Goal: Task Accomplishment & Management: Manage account settings

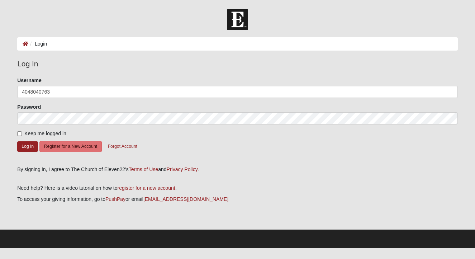
type input "4048040763"
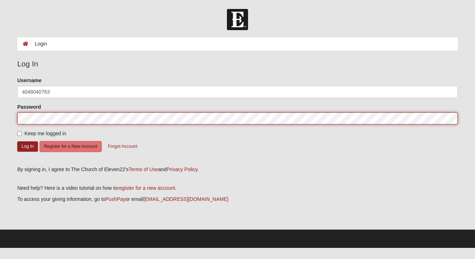
click at [28, 146] on button "Log In" at bounding box center [27, 146] width 21 height 10
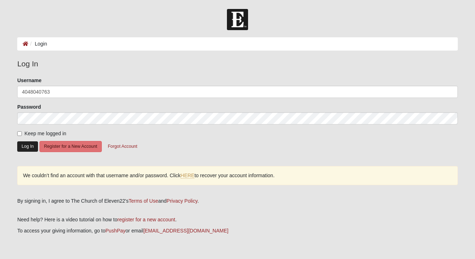
click at [29, 145] on button "Log In" at bounding box center [27, 146] width 21 height 10
click at [191, 175] on link "HERE" at bounding box center [188, 175] width 14 height 6
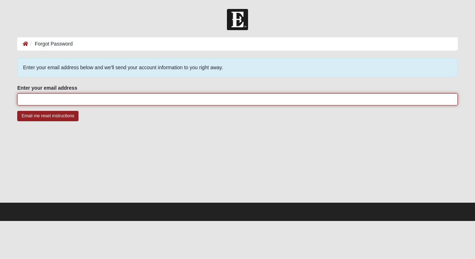
click at [73, 101] on input "Enter your email address" at bounding box center [237, 99] width 440 height 12
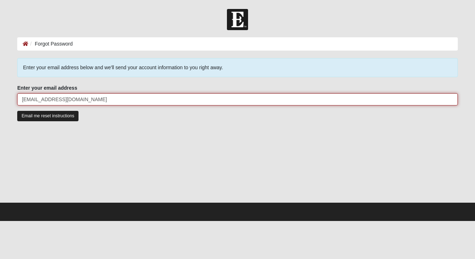
type input "jemocollins@att.net"
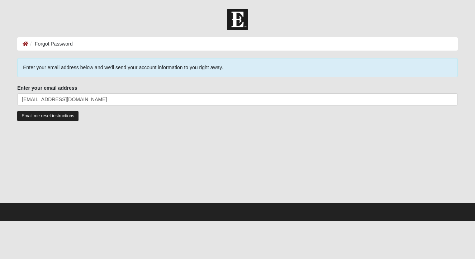
click at [39, 119] on input "Email me reset instructions" at bounding box center [47, 116] width 61 height 10
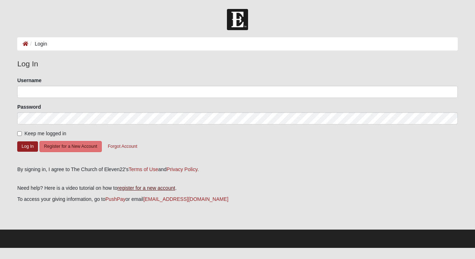
click at [143, 186] on link "register for a new account" at bounding box center [147, 188] width 58 height 6
click at [66, 144] on button "Register for a New Account" at bounding box center [70, 146] width 62 height 11
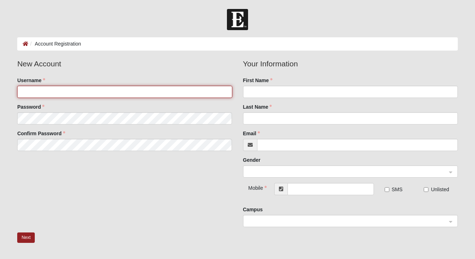
click at [49, 92] on input "Username" at bounding box center [124, 92] width 215 height 12
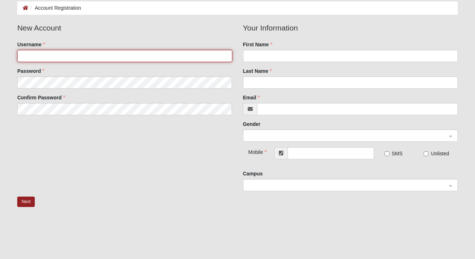
scroll to position [37, 0]
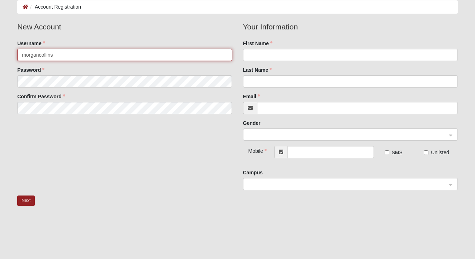
type input "morgancollins"
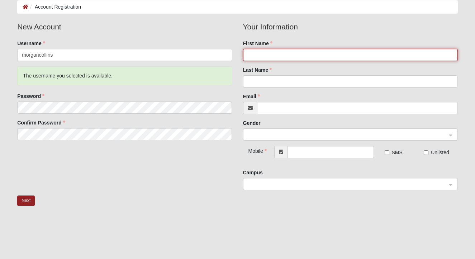
click at [261, 51] on input "First Name" at bounding box center [350, 55] width 215 height 12
type input "[PERSON_NAME]"
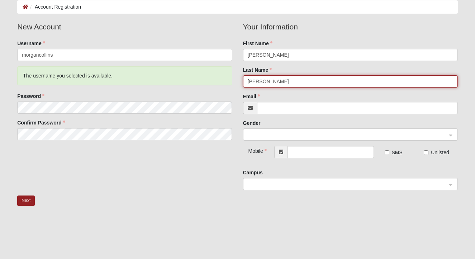
type input "[PERSON_NAME]"
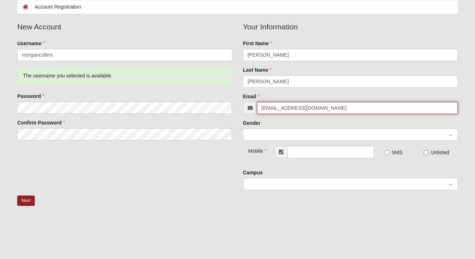
type input "morgancollins22@gmail.com"
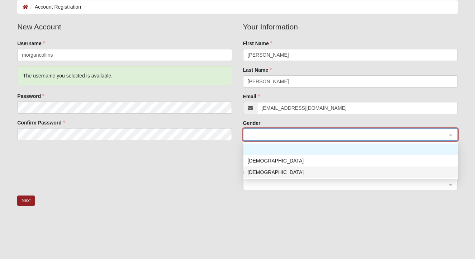
click at [256, 170] on div "[DEMOGRAPHIC_DATA]" at bounding box center [351, 172] width 206 height 8
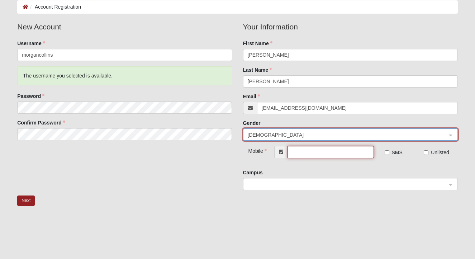
click at [310, 150] on input "text" at bounding box center [330, 152] width 86 height 12
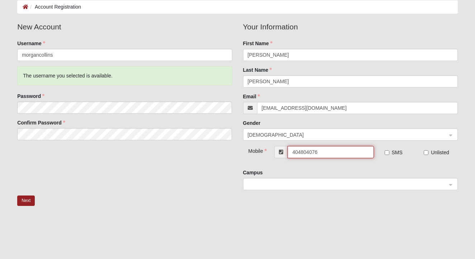
type input "[PHONE_NUMBER]"
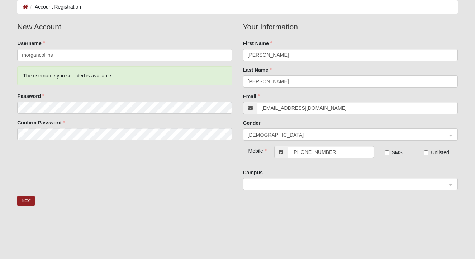
click at [387, 152] on input "SMS" at bounding box center [387, 152] width 5 height 5
checkbox input "true"
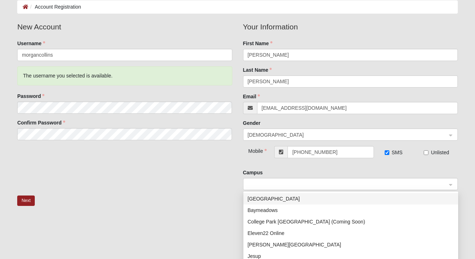
click at [290, 183] on span at bounding box center [347, 184] width 199 height 8
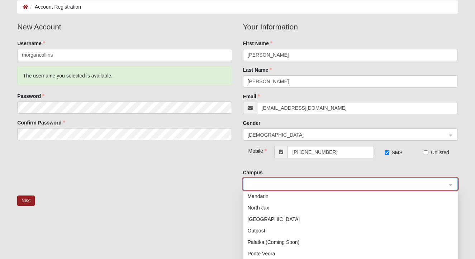
scroll to position [72, 0]
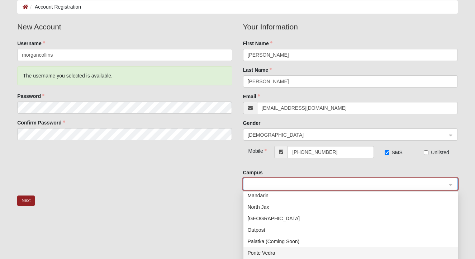
click at [256, 251] on div "Ponte Vedra" at bounding box center [351, 253] width 206 height 8
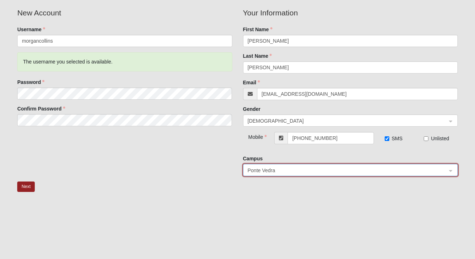
scroll to position [53, 0]
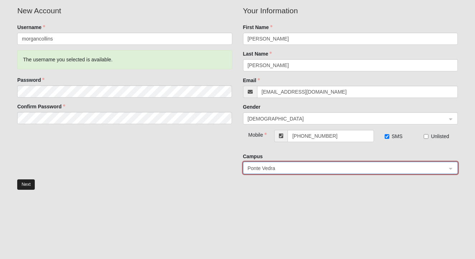
click at [24, 184] on button "Next" at bounding box center [26, 184] width 18 height 10
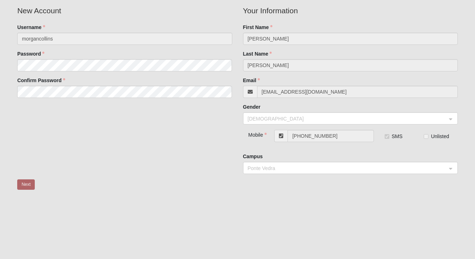
scroll to position [1, 0]
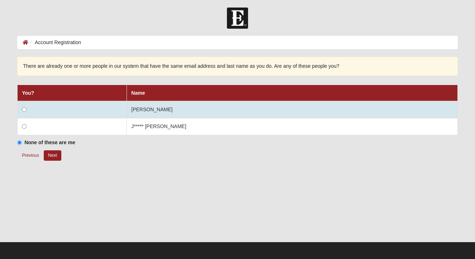
click at [25, 110] on input "radio" at bounding box center [24, 109] width 5 height 5
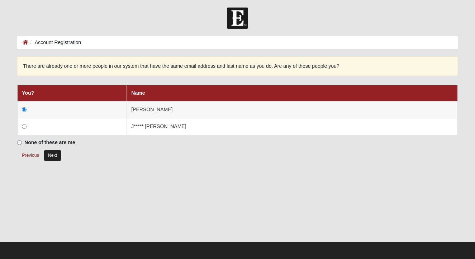
click at [54, 154] on button "Next" at bounding box center [53, 155] width 18 height 10
radio input "true"
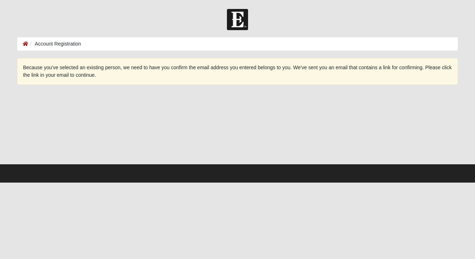
scroll to position [0, 0]
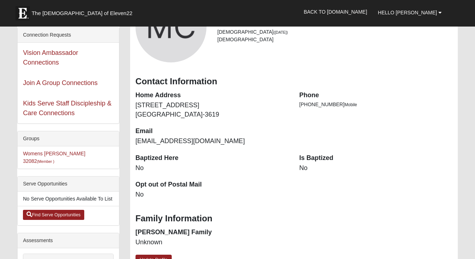
scroll to position [71, 0]
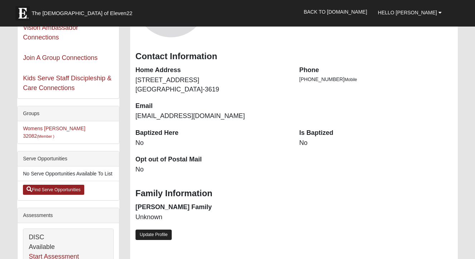
click at [155, 229] on link "Update Profile" at bounding box center [153, 234] width 37 height 10
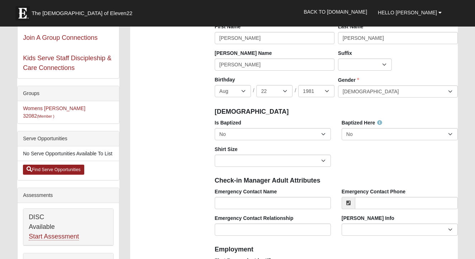
scroll to position [92, 0]
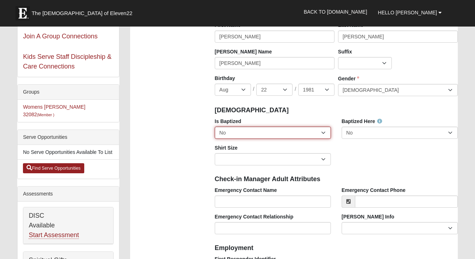
select select "True"
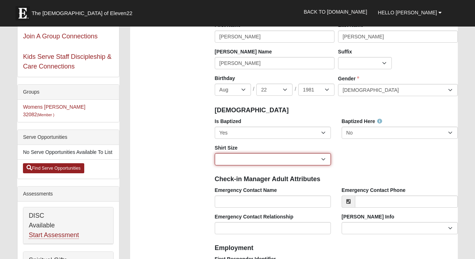
select select "Adult Small"
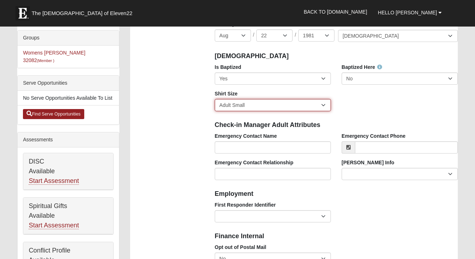
scroll to position [147, 0]
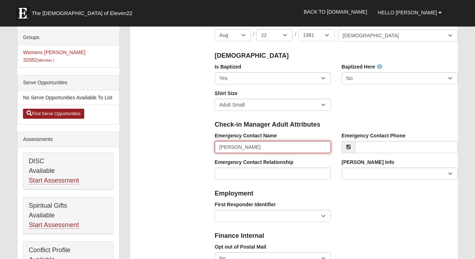
type input "[PERSON_NAME]"
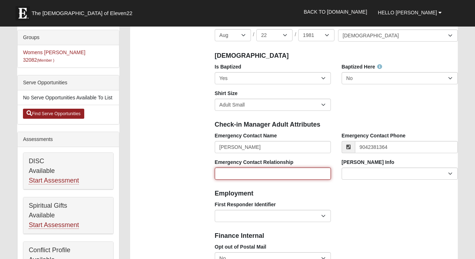
type input "[PHONE_NUMBER]"
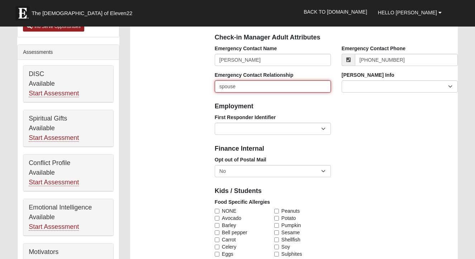
scroll to position [241, 0]
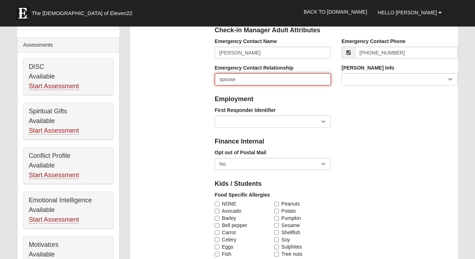
type input "spouse"
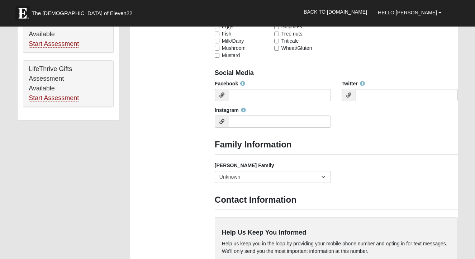
scroll to position [474, 0]
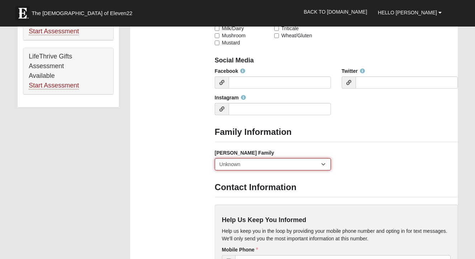
select select "2891"
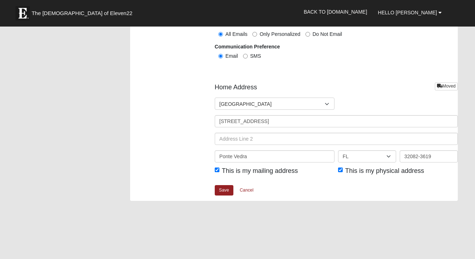
scroll to position [829, 0]
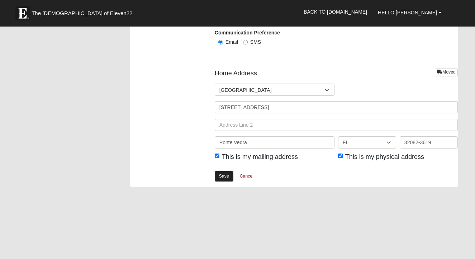
click at [225, 175] on link "Save" at bounding box center [224, 176] width 19 height 10
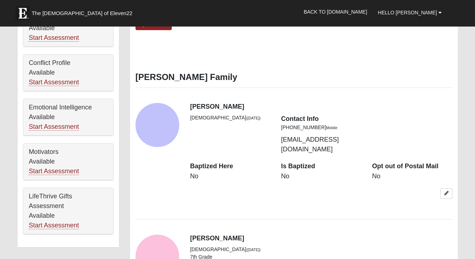
scroll to position [336, 0]
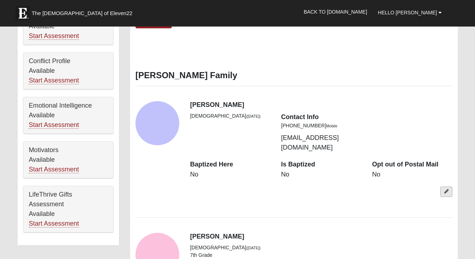
click at [444, 189] on icon at bounding box center [446, 191] width 4 height 4
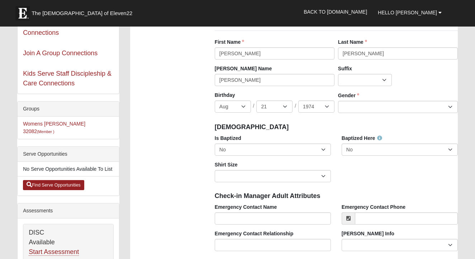
scroll to position [77, 0]
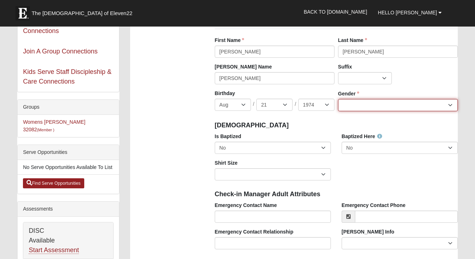
select select "Male"
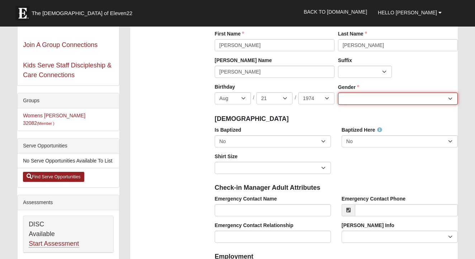
scroll to position [90, 0]
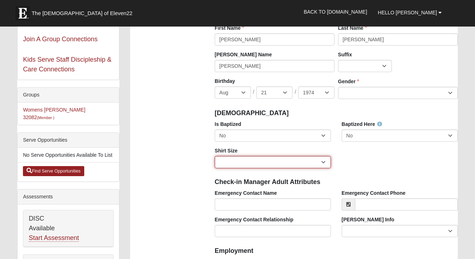
select select "Adult Large"
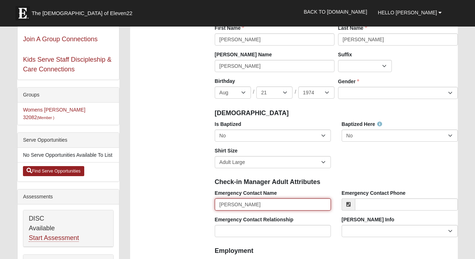
type input "Morgan Collins"
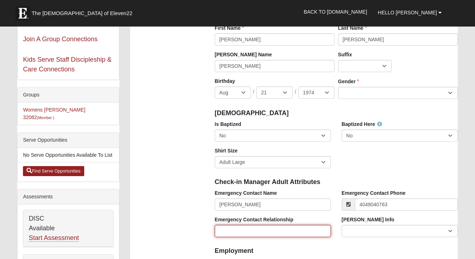
type input "(404) 804-0763"
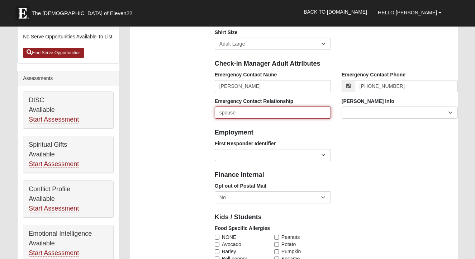
scroll to position [209, 0]
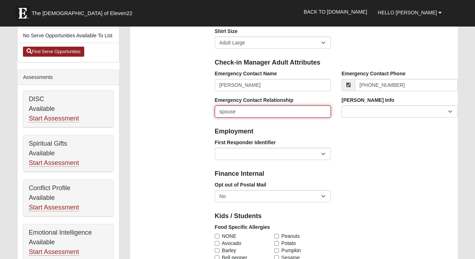
type input "spouse"
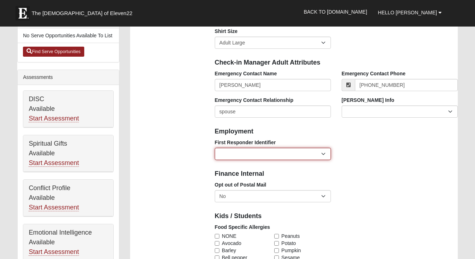
select select "2493"
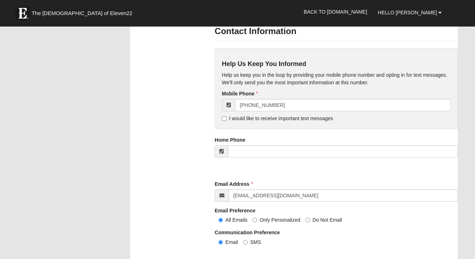
scroll to position [575, 0]
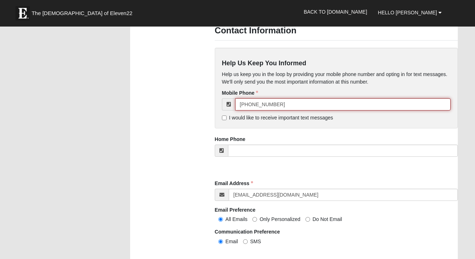
drag, startPoint x: 278, startPoint y: 102, endPoint x: 232, endPoint y: 103, distance: 46.6
type input "9"
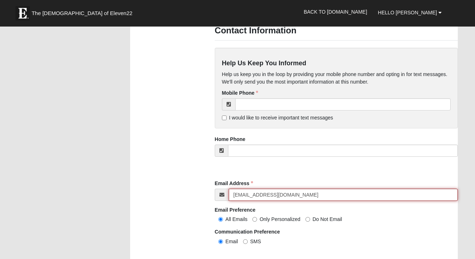
click at [302, 193] on input "MorganCollins22@gmail.com" at bounding box center [343, 195] width 229 height 12
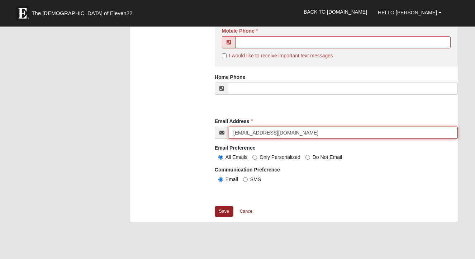
scroll to position [639, 0]
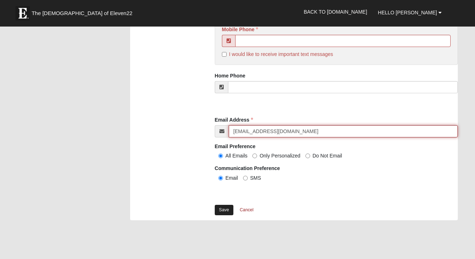
type input "jemocollins@att.net"
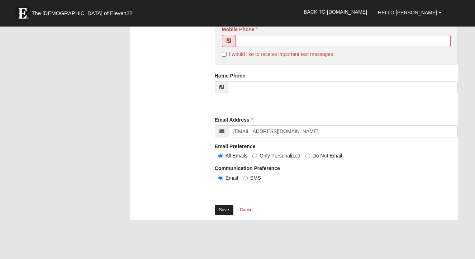
click at [223, 206] on link "Save" at bounding box center [224, 210] width 19 height 10
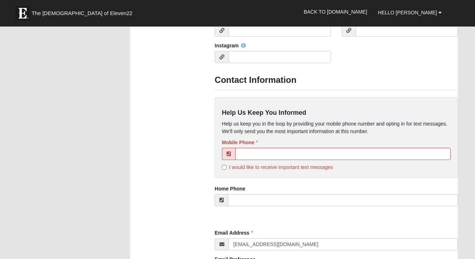
scroll to position [562, 0]
click at [258, 151] on input "tel" at bounding box center [342, 153] width 215 height 12
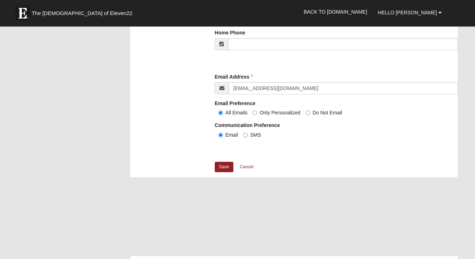
scroll to position [721, 0]
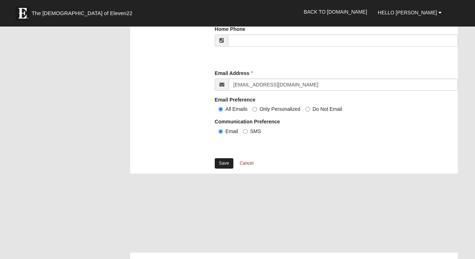
type input "(904) 238-1364"
click at [226, 160] on link "Save" at bounding box center [224, 163] width 19 height 10
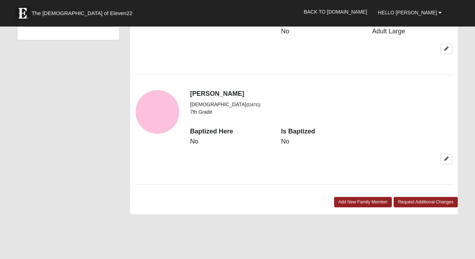
scroll to position [543, 0]
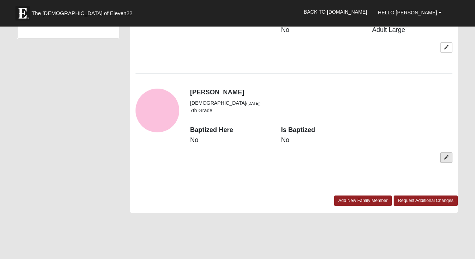
click at [445, 155] on icon at bounding box center [446, 157] width 4 height 4
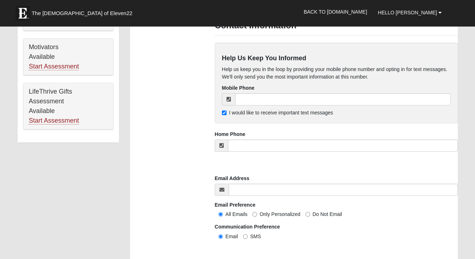
scroll to position [442, 0]
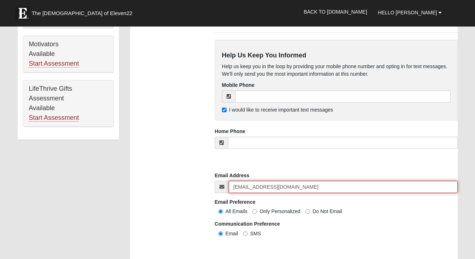
type input "rykercollins46@gmail.com"
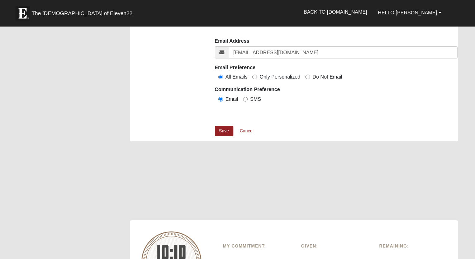
scroll to position [578, 0]
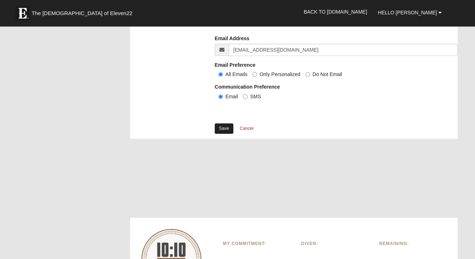
type input "(972) 520-6648"
click at [227, 126] on link "Save" at bounding box center [224, 128] width 19 height 10
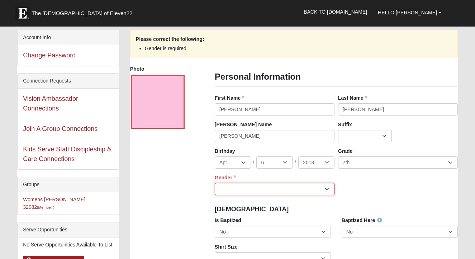
select select "[DEMOGRAPHIC_DATA]"
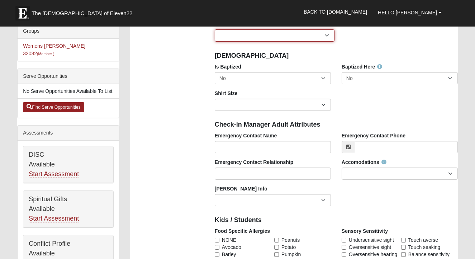
scroll to position [154, 0]
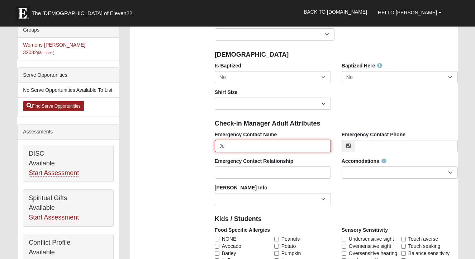
type input "J"
type input "[PERSON_NAME]"
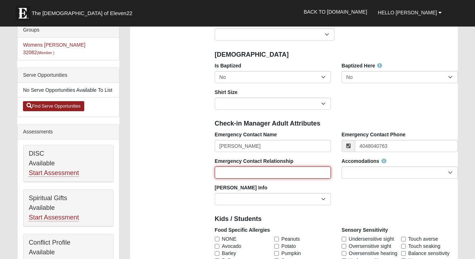
type input "[PHONE_NUMBER]"
click at [259, 172] on input "Emergency Contact Relationship" at bounding box center [273, 172] width 116 height 12
type input "o"
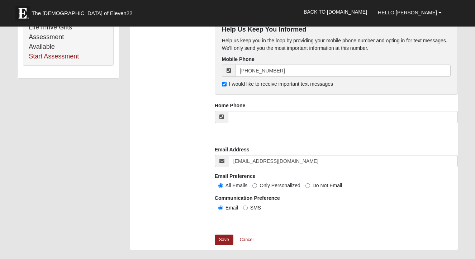
scroll to position [520, 0]
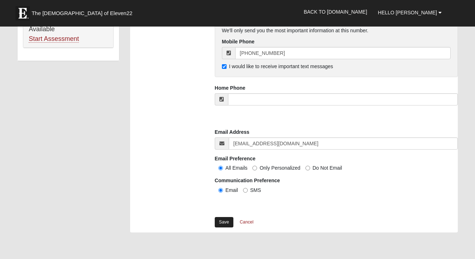
type input "Mom"
click at [224, 221] on link "Save" at bounding box center [224, 222] width 19 height 10
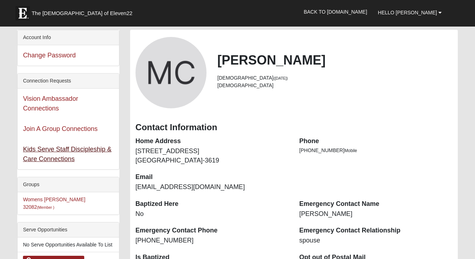
click at [54, 151] on link "Kids Serve Staff Discipleship & Care Connections" at bounding box center [67, 154] width 89 height 17
